Goal: Transaction & Acquisition: Purchase product/service

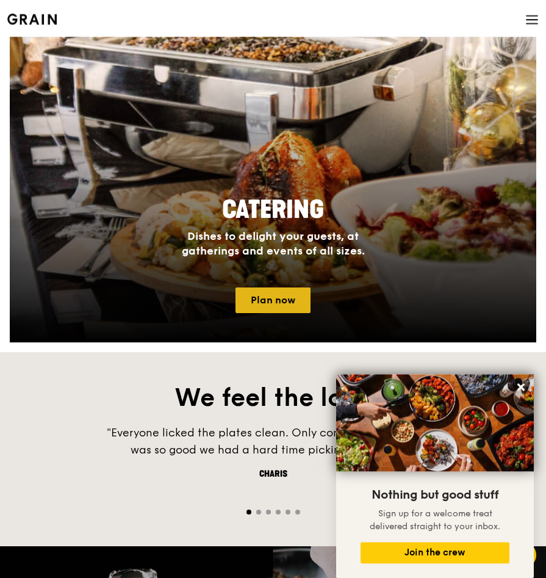
scroll to position [996, 0]
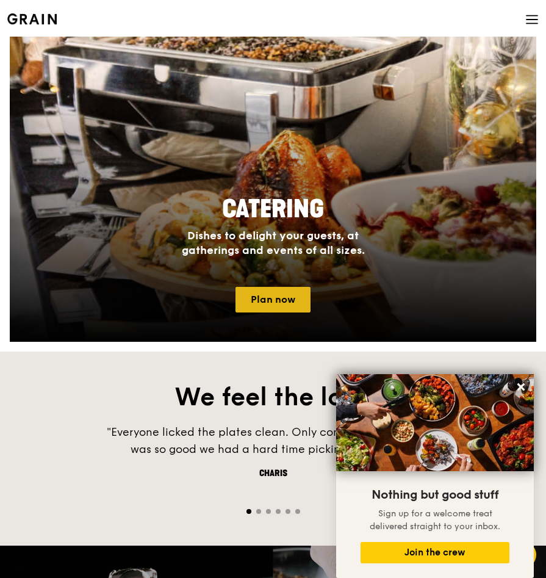
click at [270, 302] on link "Plan now" at bounding box center [273, 300] width 75 height 26
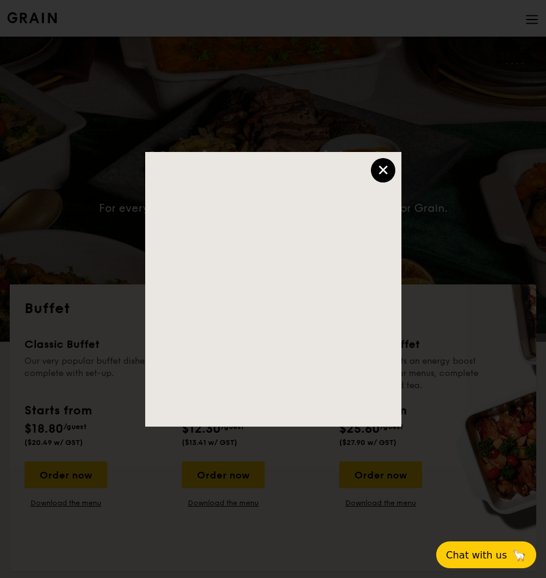
select select
click at [384, 167] on div "×" at bounding box center [383, 170] width 24 height 24
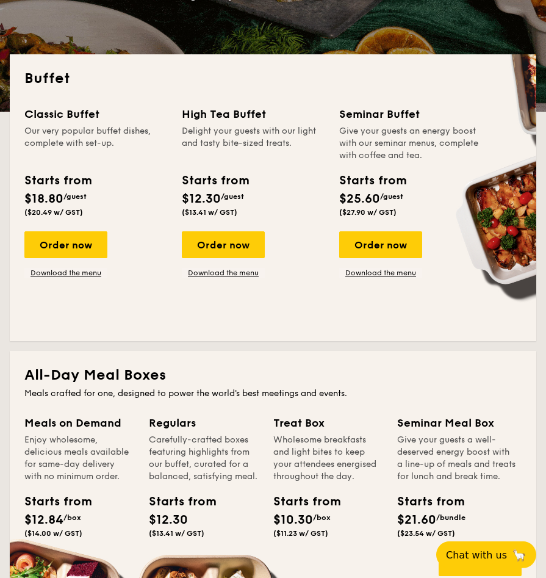
scroll to position [249, 0]
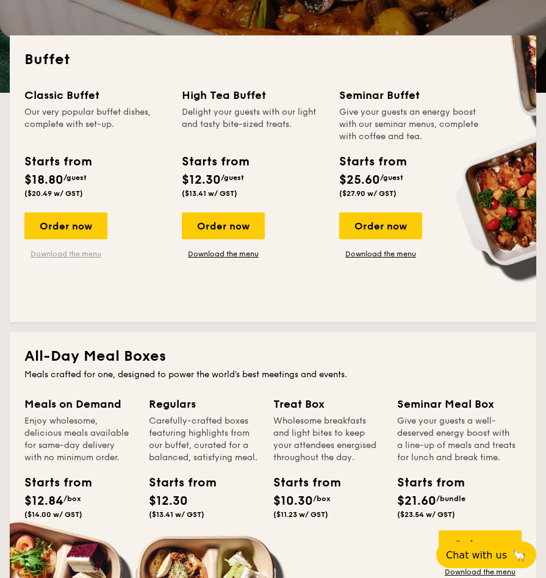
click at [80, 255] on link "Download the menu" at bounding box center [65, 254] width 83 height 10
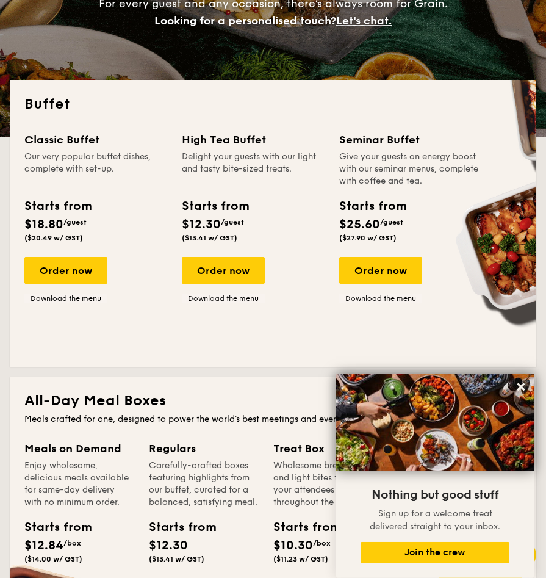
scroll to position [187, 0]
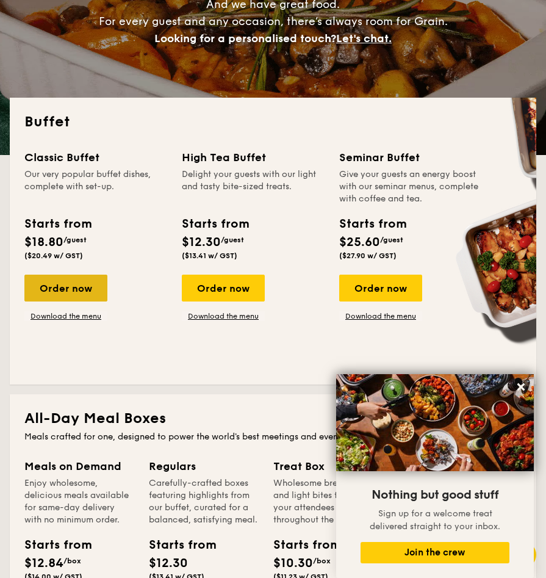
click at [59, 282] on div "Order now" at bounding box center [65, 288] width 83 height 27
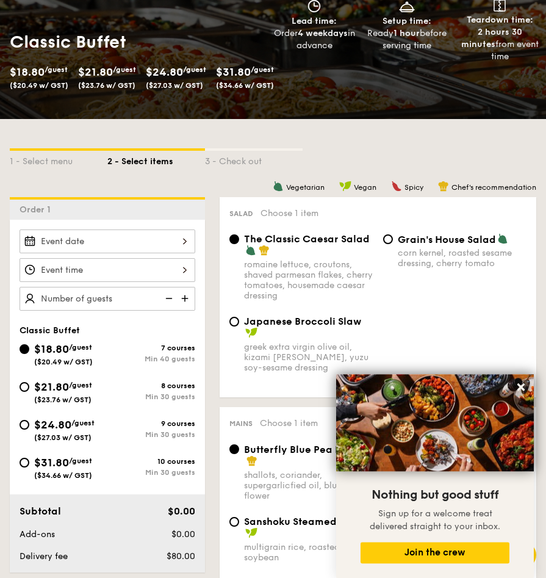
scroll to position [249, 0]
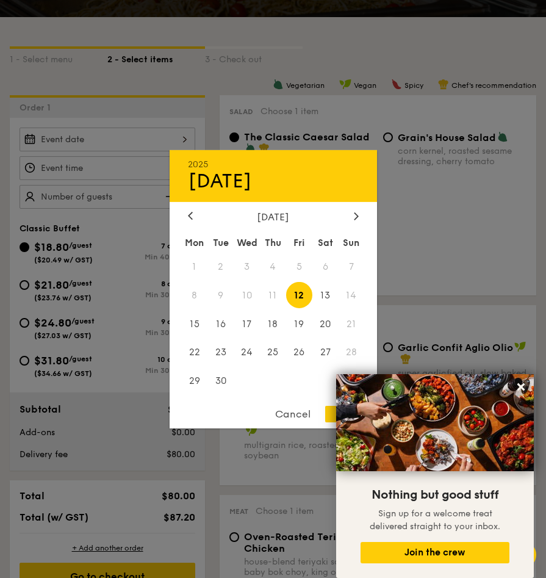
click at [84, 131] on input "Smoked Mesquite Whole Chicken brined in our in-house blend of herbs and spices,…" at bounding box center [108, 140] width 176 height 24
click at [296, 330] on span "19" at bounding box center [299, 324] width 26 height 26
click at [331, 416] on div "OK" at bounding box center [345, 414] width 40 height 16
type input "Sep 19, 2025"
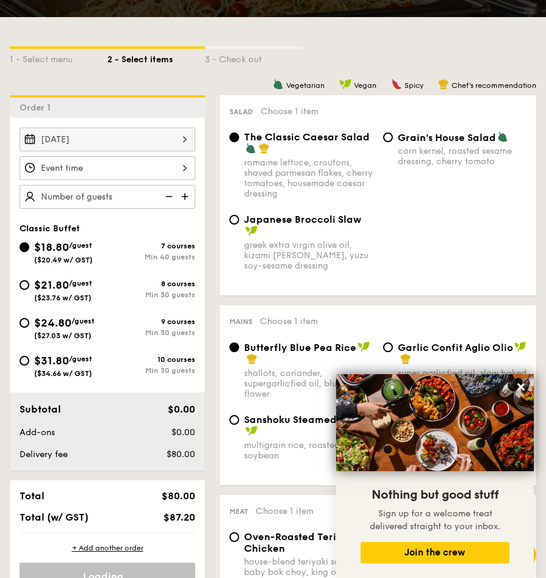
click at [80, 171] on div at bounding box center [273, 289] width 546 height 578
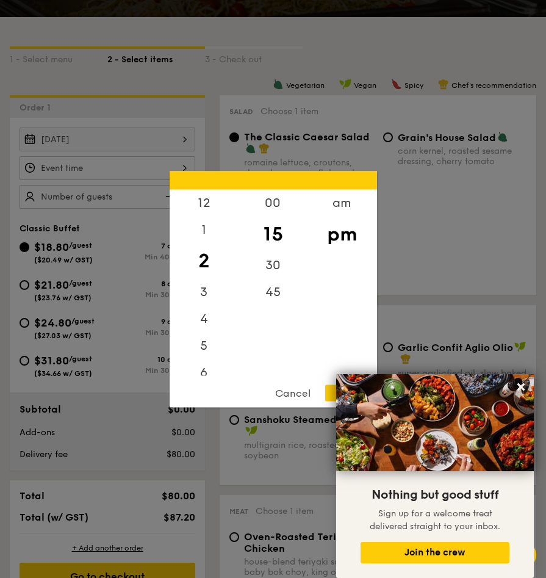
click at [80, 171] on input "Smoked Mesquite Whole Chicken brined in our in-house blend of herbs and spices,…" at bounding box center [108, 168] width 176 height 24
click at [195, 260] on div "7" at bounding box center [204, 264] width 69 height 35
click at [269, 199] on div "00" at bounding box center [273, 206] width 69 height 35
click at [333, 400] on div "OK" at bounding box center [345, 393] width 40 height 16
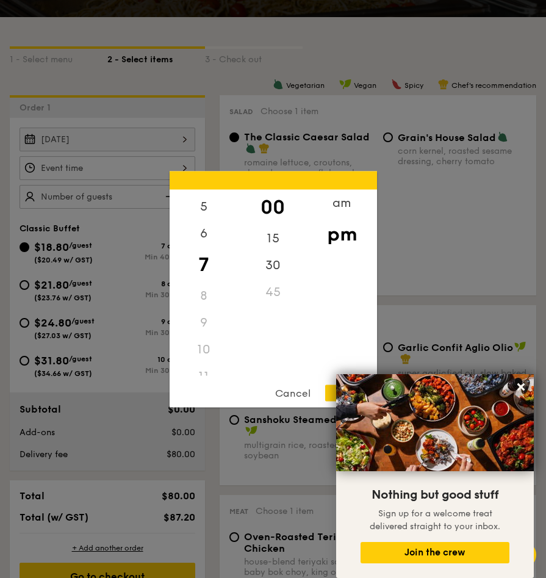
type input "7:00PM"
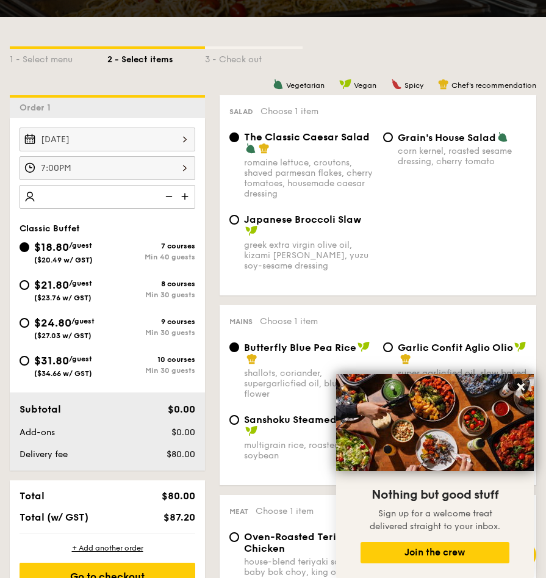
click at [92, 198] on div at bounding box center [108, 197] width 176 height 24
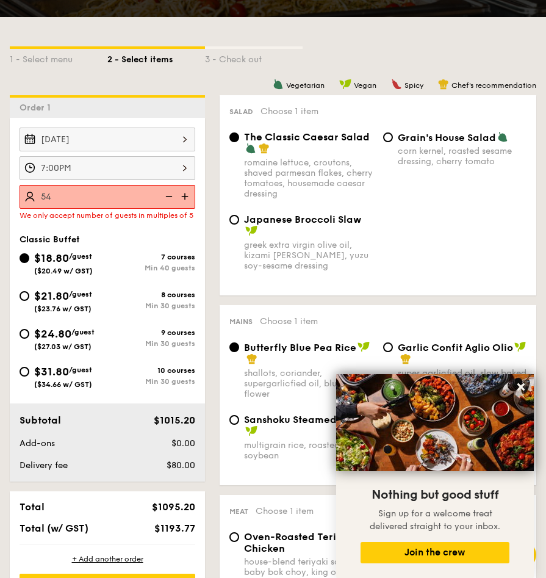
click at [106, 192] on div "54" at bounding box center [108, 197] width 176 height 24
click at [184, 198] on img at bounding box center [186, 196] width 18 height 23
type input "55 guests"
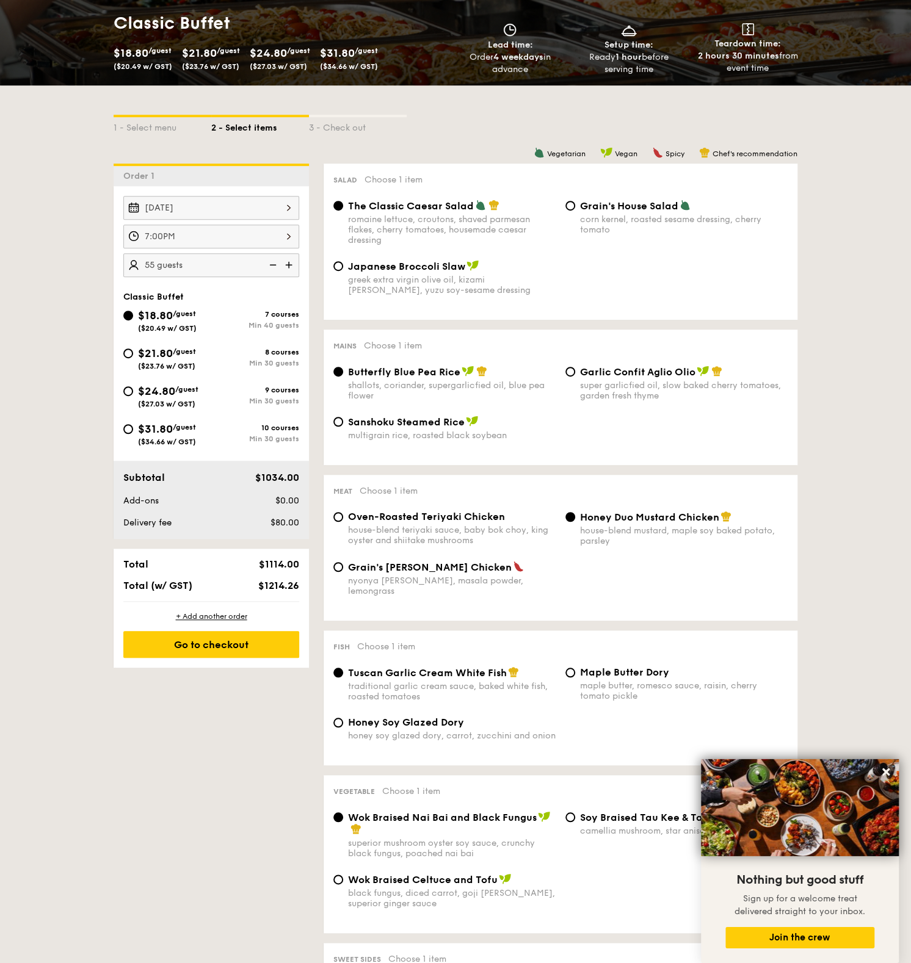
scroll to position [43, 0]
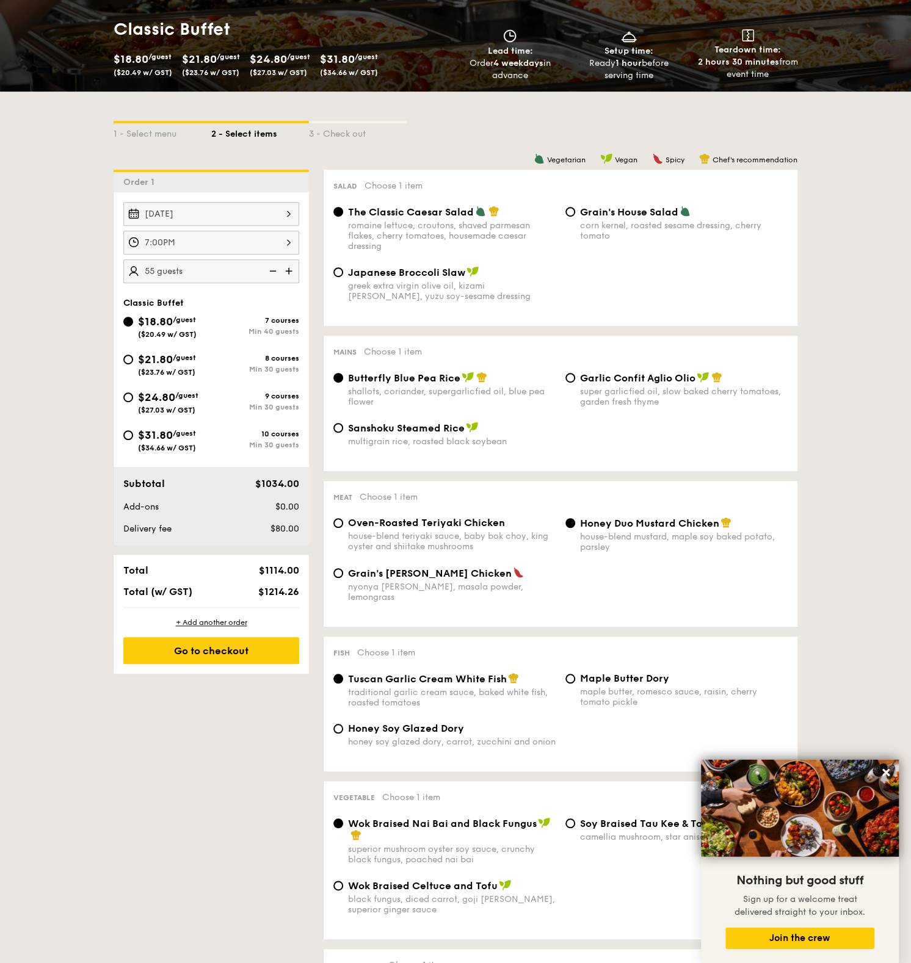
scroll to position [177, 0]
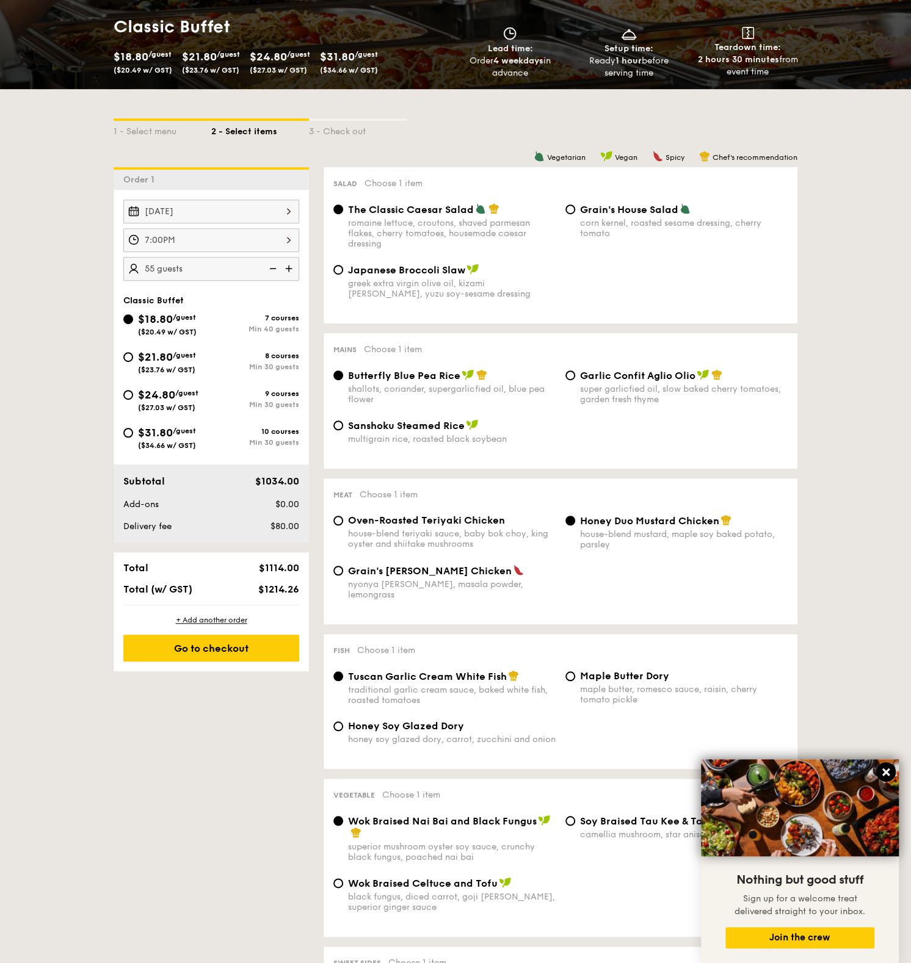
click at [546, 578] on icon at bounding box center [885, 772] width 7 height 7
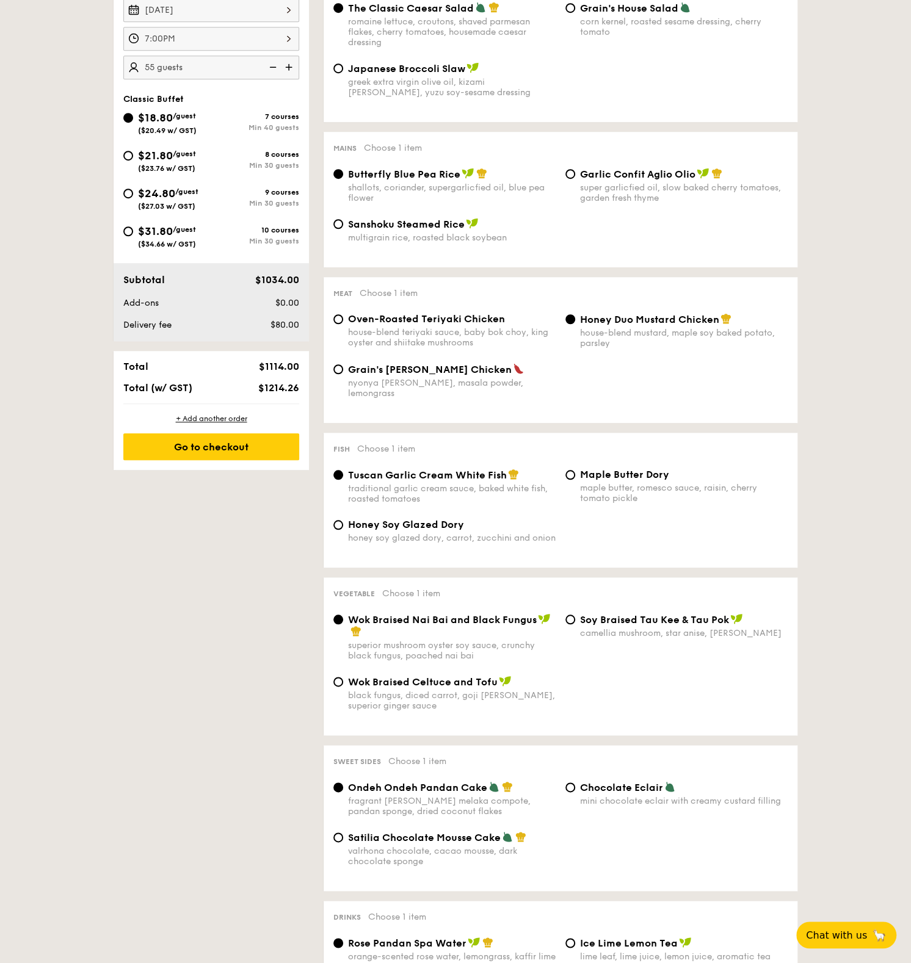
scroll to position [110, 0]
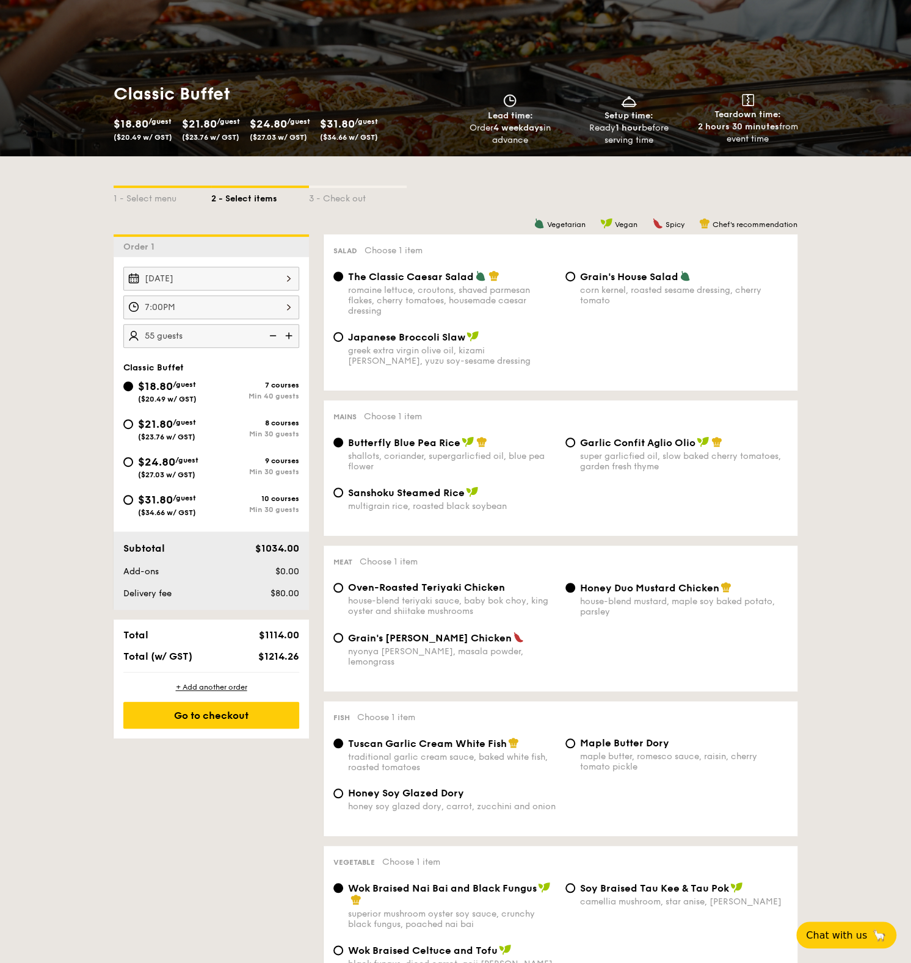
click at [546, 578] on div "1 - Select menu 2 - Select items 3 - Check out Order 1 Sep 19, 2025 7:00PM 55 g…" at bounding box center [455, 923] width 911 height 1534
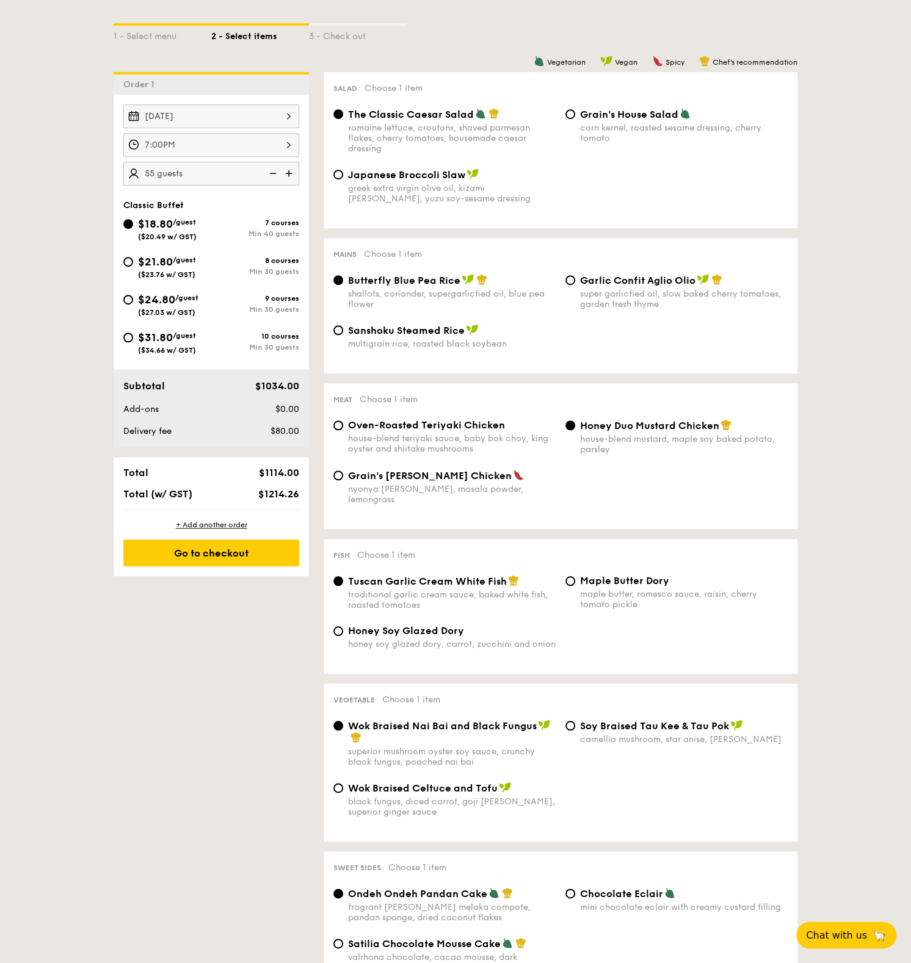
scroll to position [311, 0]
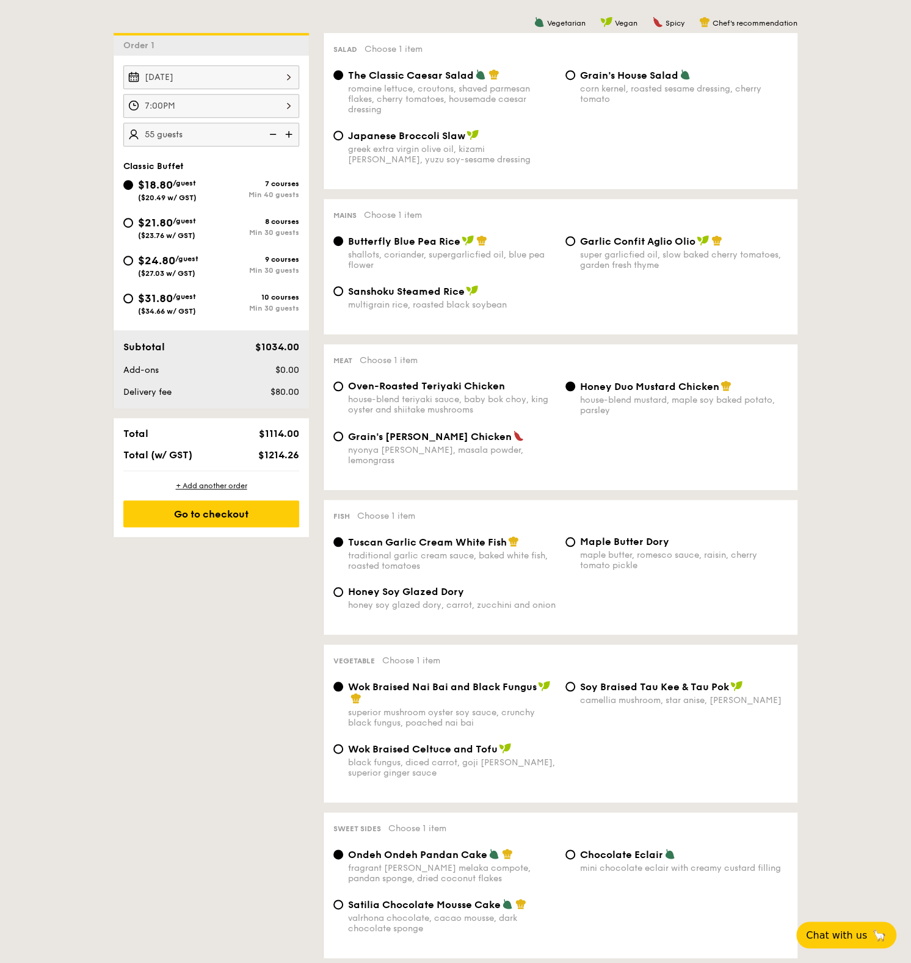
click at [177, 578] on div "1 - Select menu 2 - Select items 3 - Check out Order 1 Sep 19, 2025 7:00PM 55 g…" at bounding box center [455, 722] width 703 height 1534
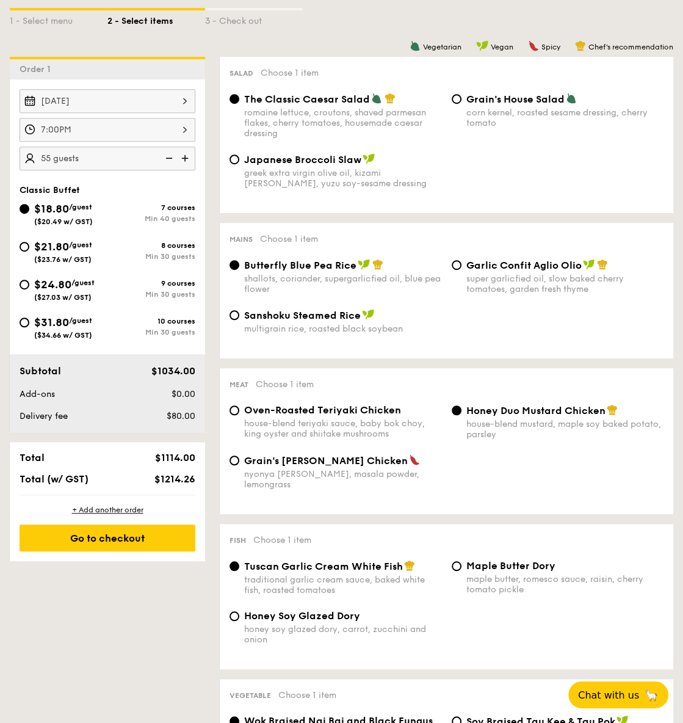
scroll to position [321, 0]
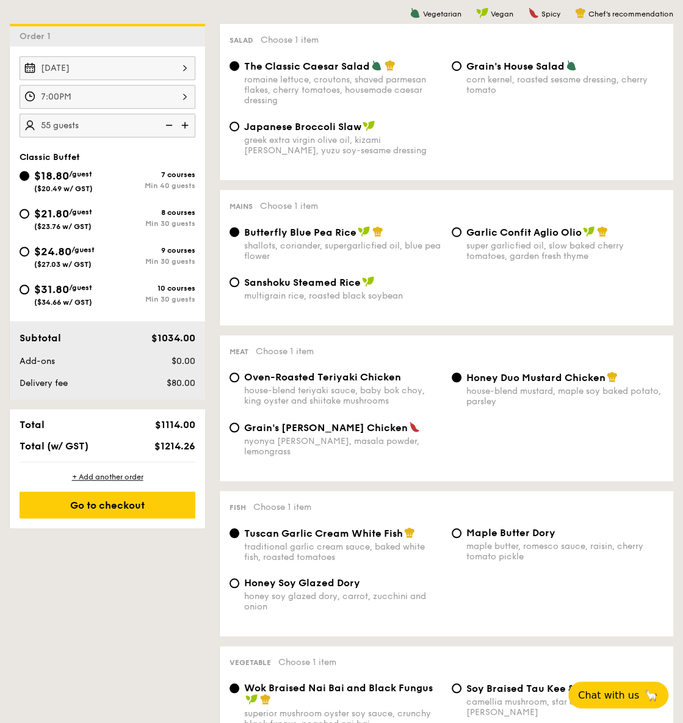
click at [140, 578] on div "1 - Select menu 2 - Select items 3 - Check out Order 1 Sep 19, 2025 7:00PM 55 g…" at bounding box center [341, 718] width 683 height 1544
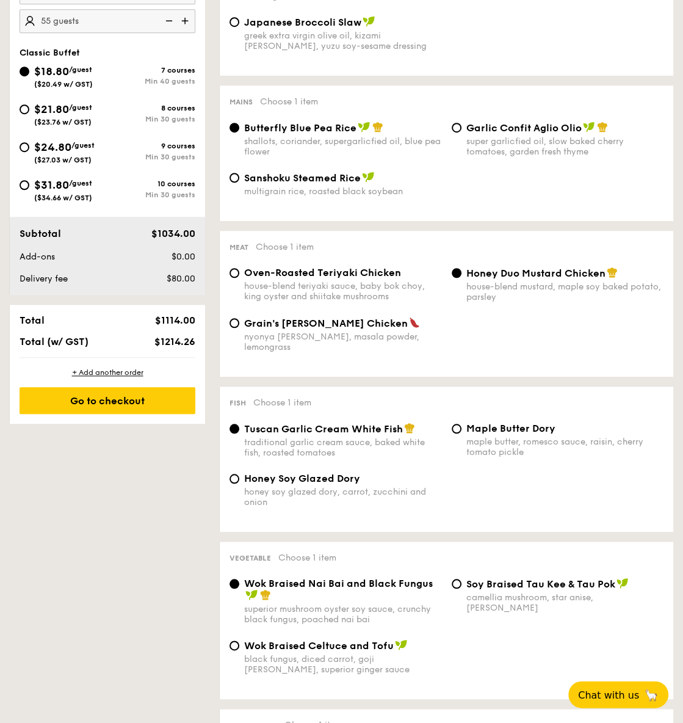
scroll to position [449, 0]
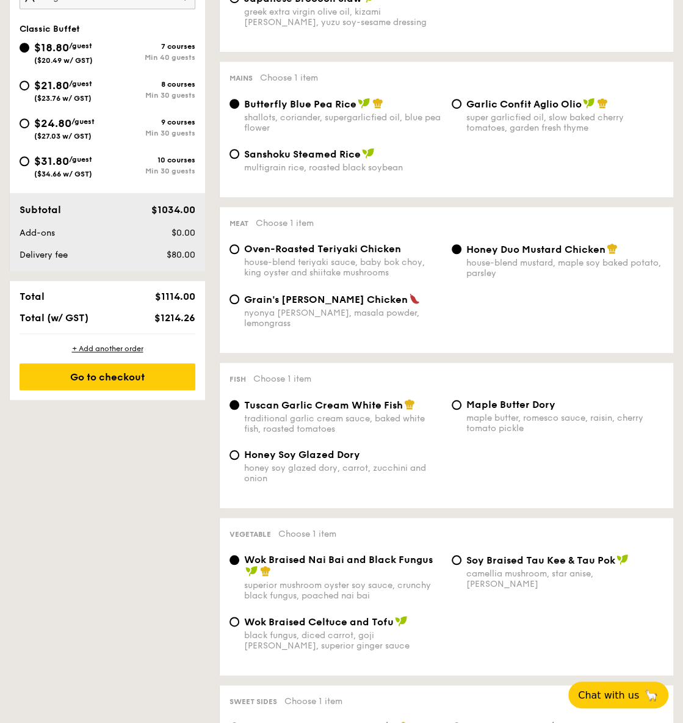
click at [158, 533] on div "1 - Select menu 2 - Select items 3 - Check out Order 1 Sep 19, 2025 7:00PM 55 g…" at bounding box center [341, 589] width 683 height 1544
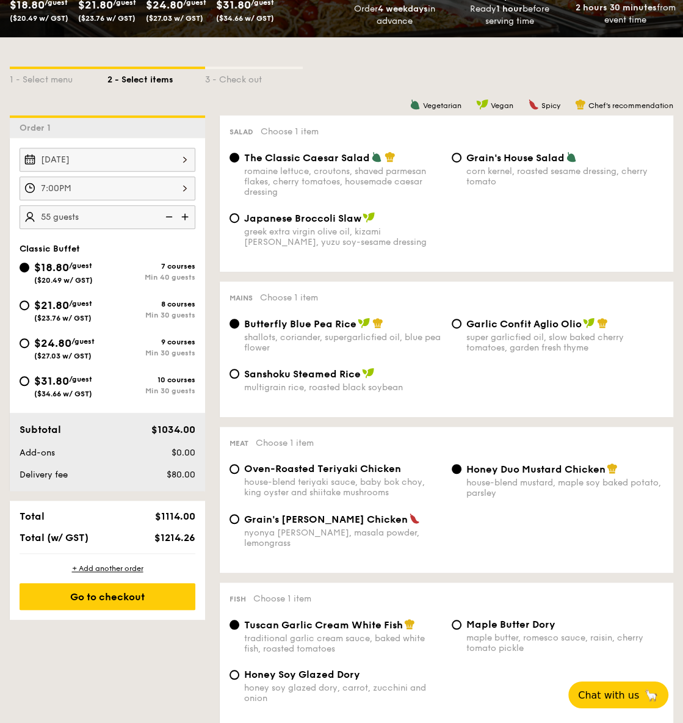
scroll to position [128, 0]
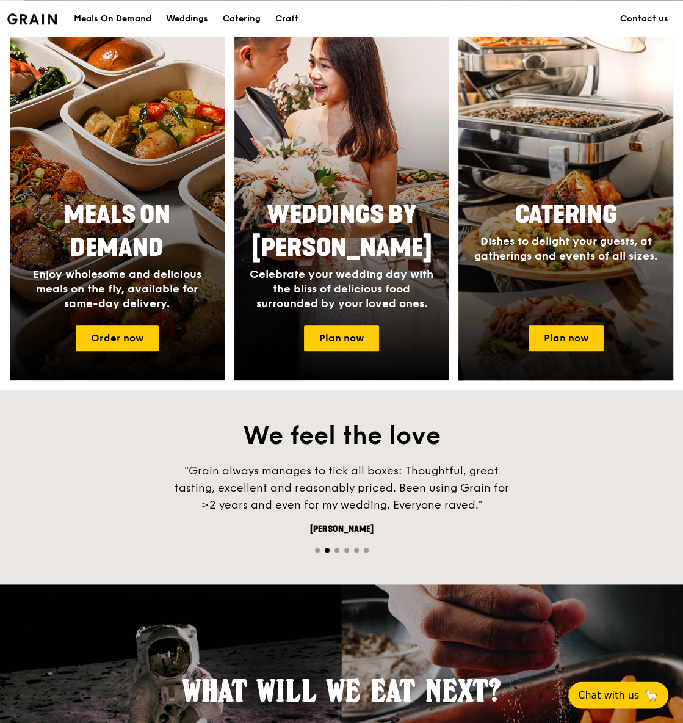
scroll to position [385, 0]
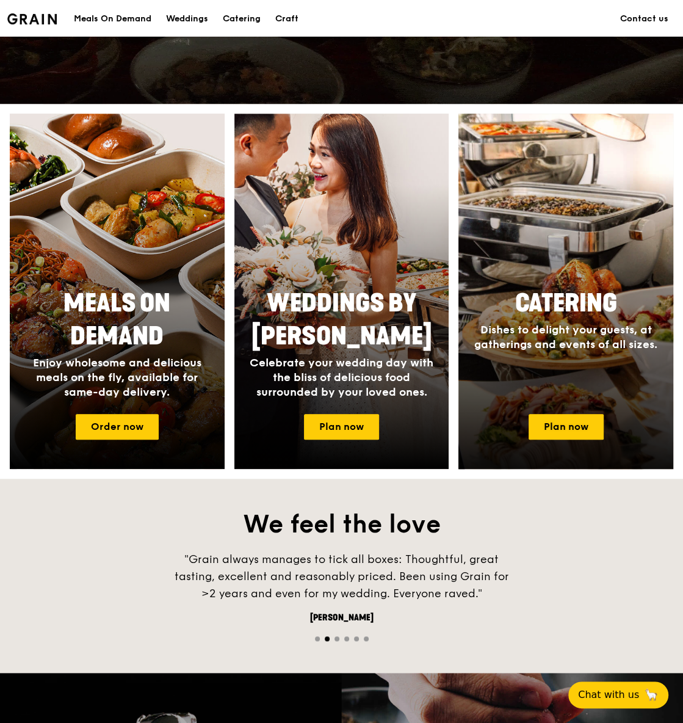
click at [544, 312] on div "Catering Dishes to delight your guests, at gatherings and events of all sizes." at bounding box center [565, 319] width 215 height 74
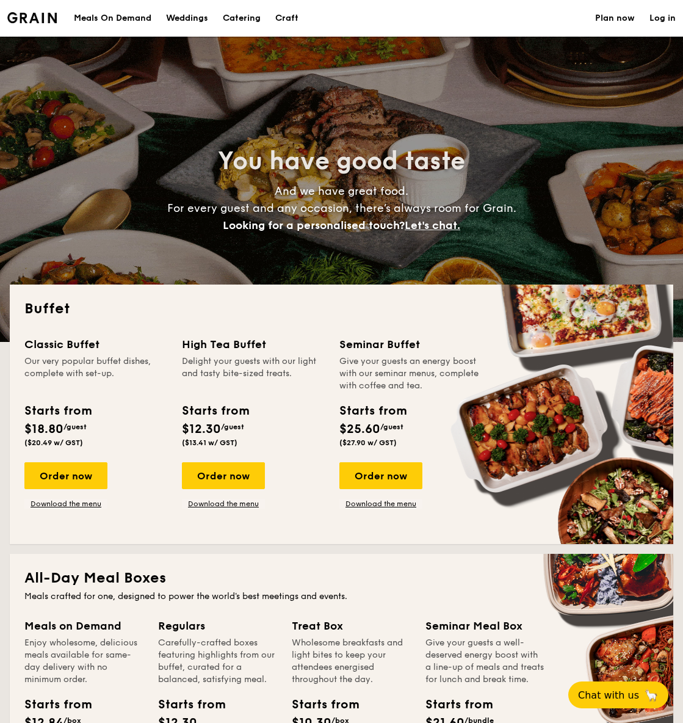
select select
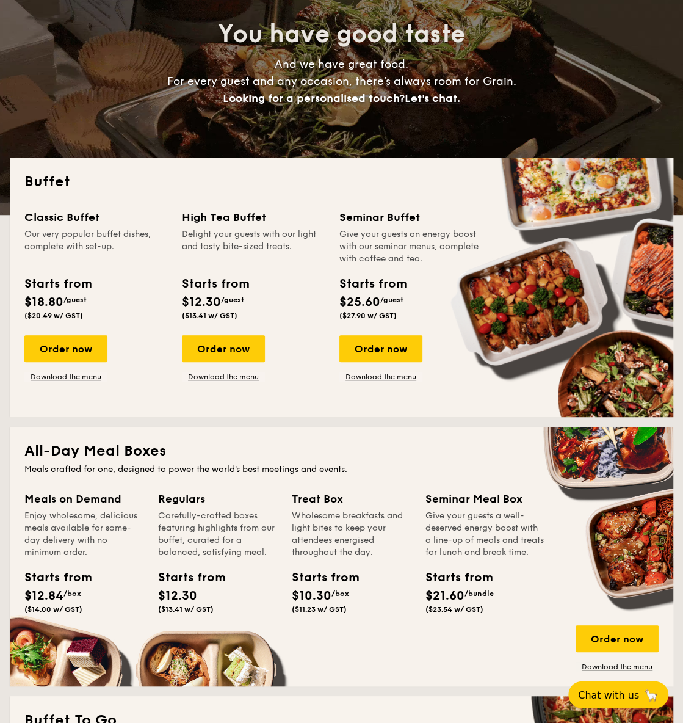
scroll to position [128, 0]
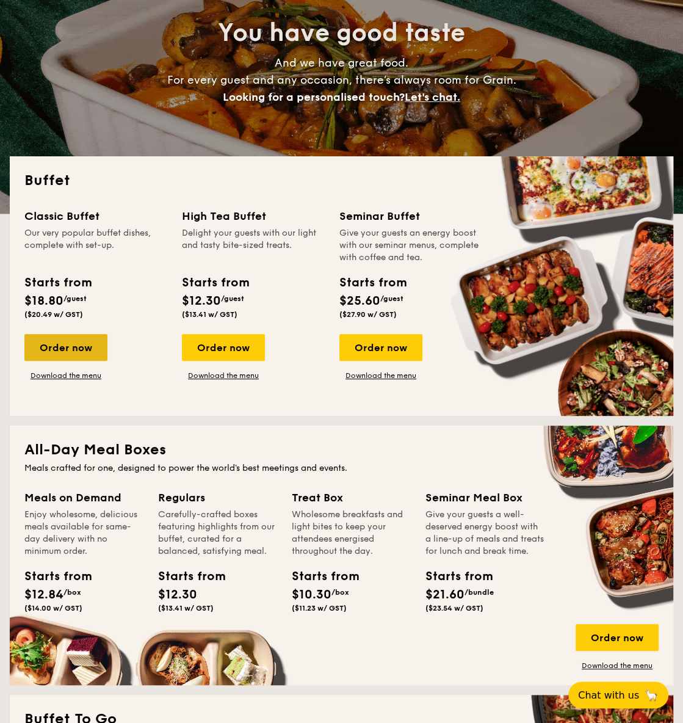
click at [64, 345] on div "Order now" at bounding box center [65, 347] width 83 height 27
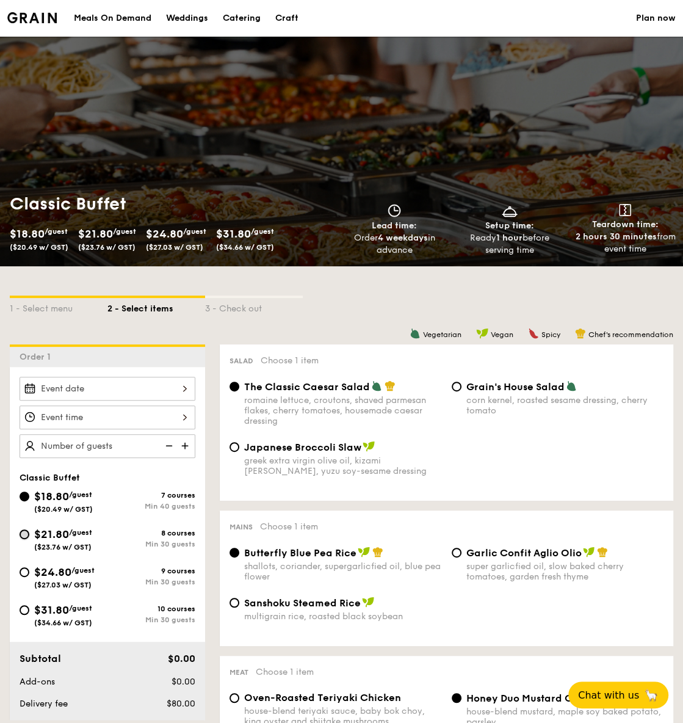
click at [26, 531] on input "$21.80 /guest ($23.76 w/ GST) 8 courses Min 30 guests" at bounding box center [25, 534] width 10 height 10
radio input "true"
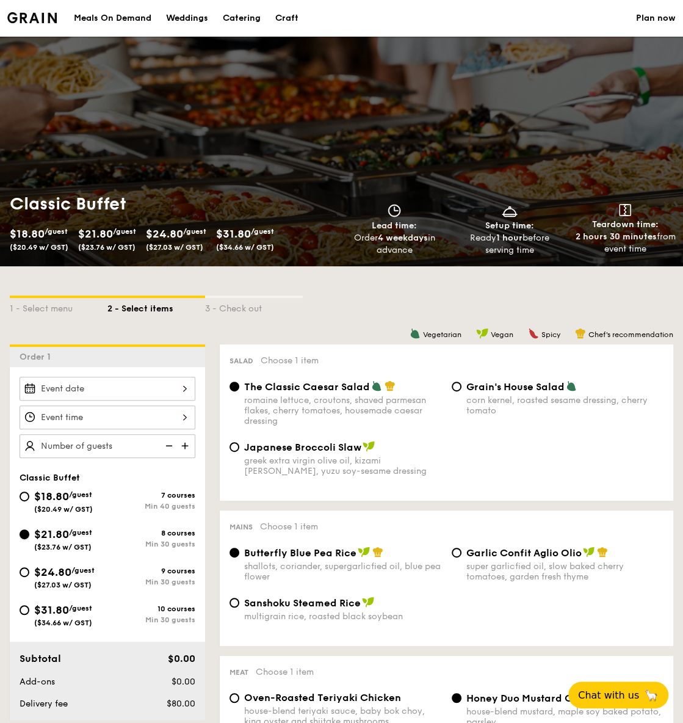
radio input "true"
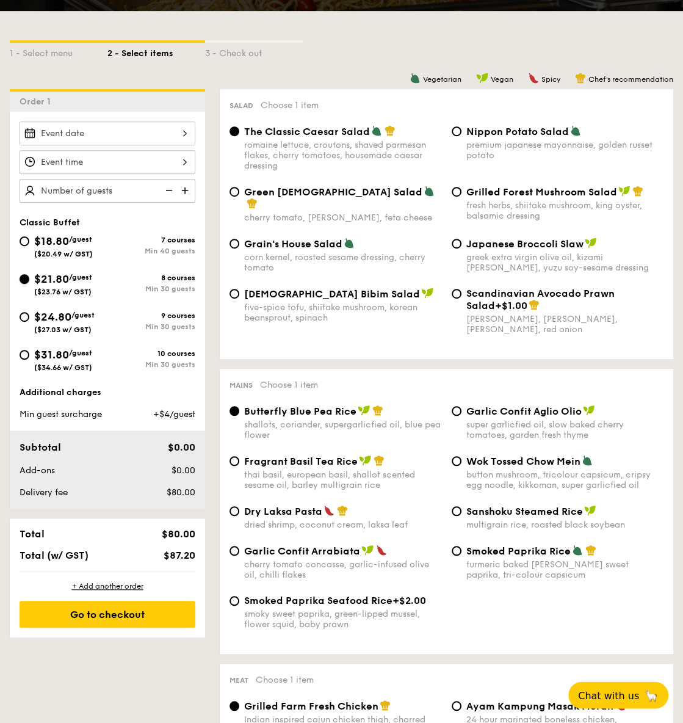
scroll to position [256, 0]
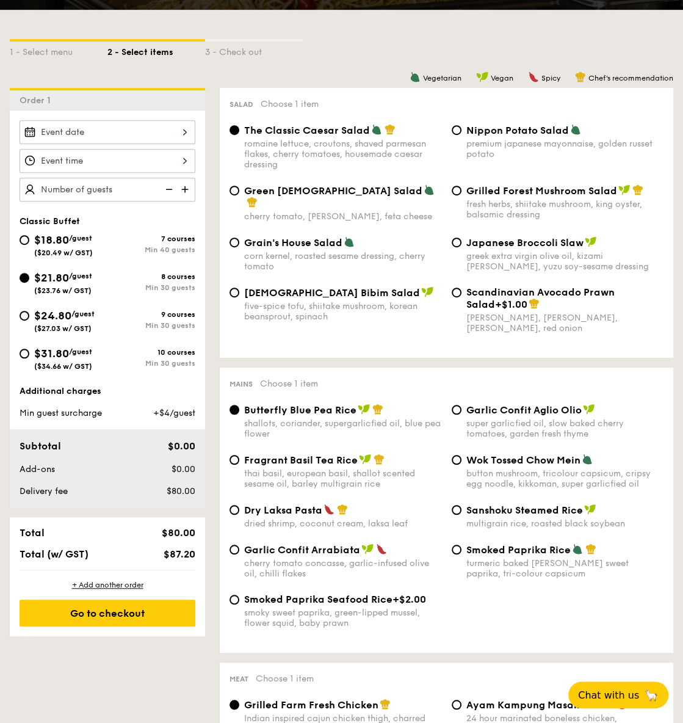
click at [249, 70] on div "1 - Select menu 2 - Select items 3 - Check out" at bounding box center [342, 49] width 664 height 78
click at [391, 37] on div "1 - Select menu 2 - Select items 3 - Check out" at bounding box center [342, 49] width 664 height 78
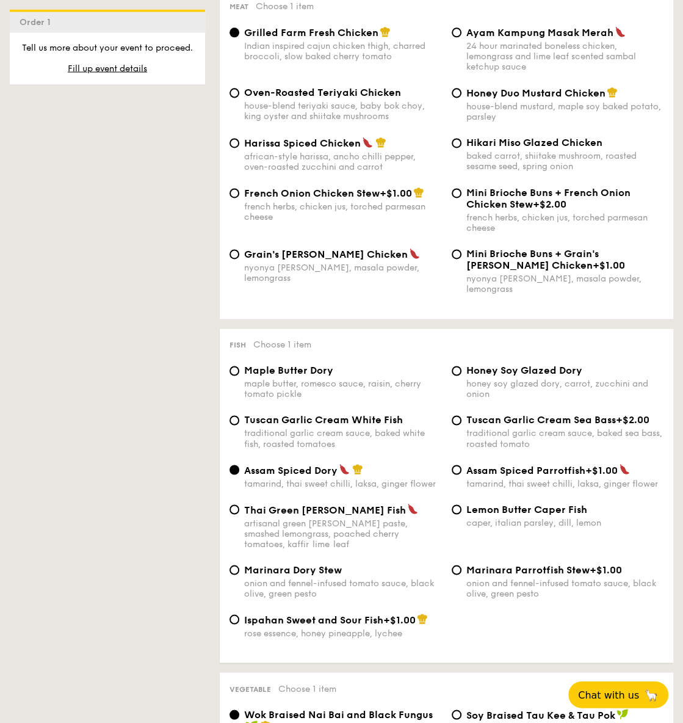
scroll to position [897, 0]
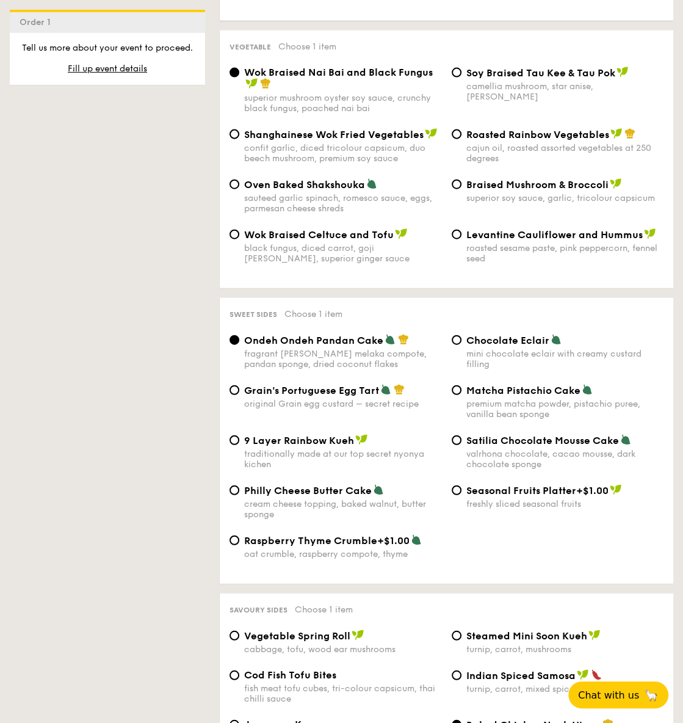
scroll to position [1538, 0]
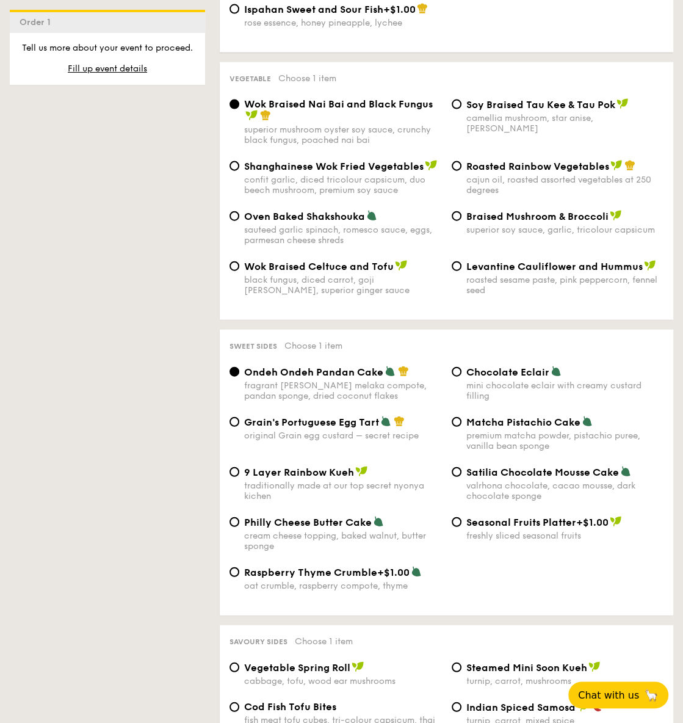
click at [51, 541] on div "1 - Select menu 2 - Select items 3 - Check out Order 1 Classic Buffet $18.80 /g…" at bounding box center [341, 109] width 683 height 2763
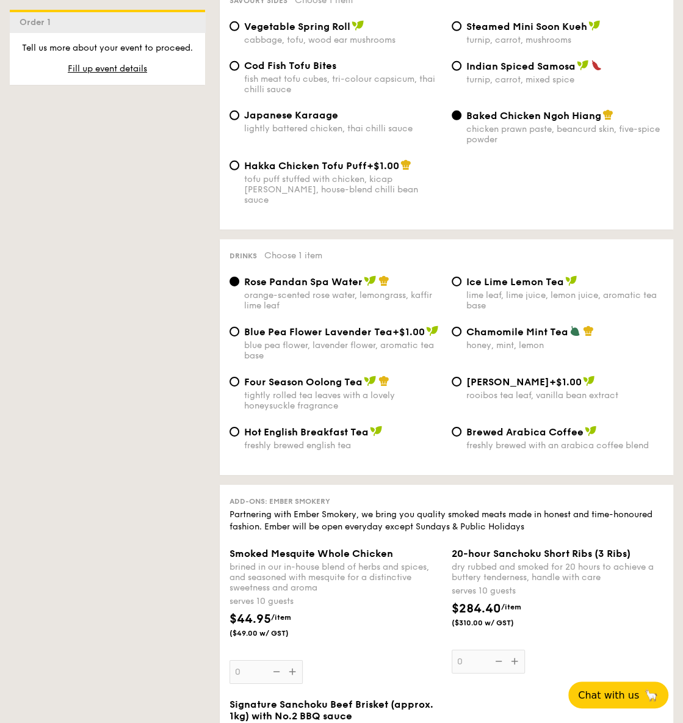
scroll to position [2115, 0]
